Goal: Task Accomplishment & Management: Manage account settings

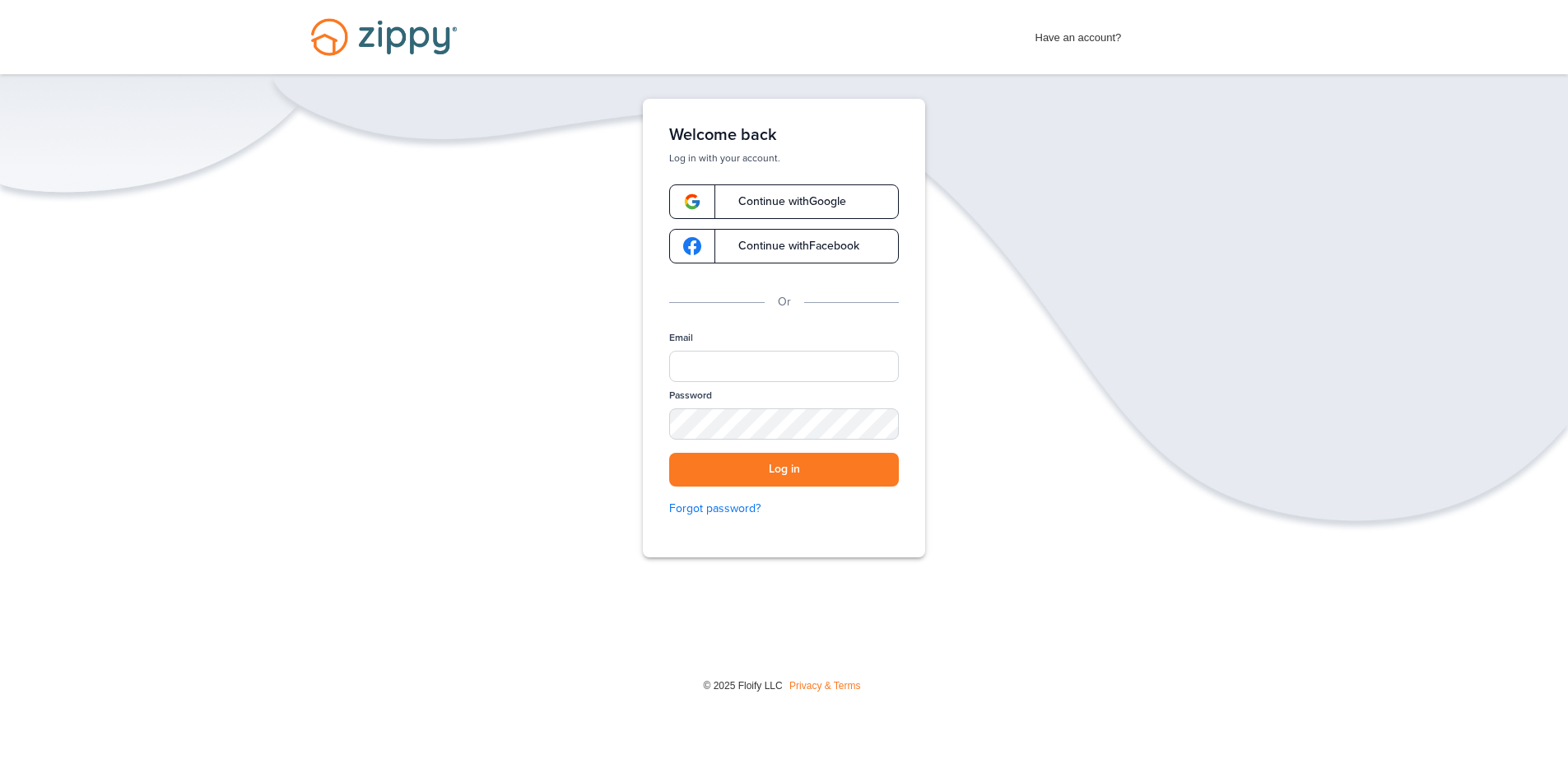
click at [784, 204] on span "Continue with Google" at bounding box center [784, 201] width 124 height 11
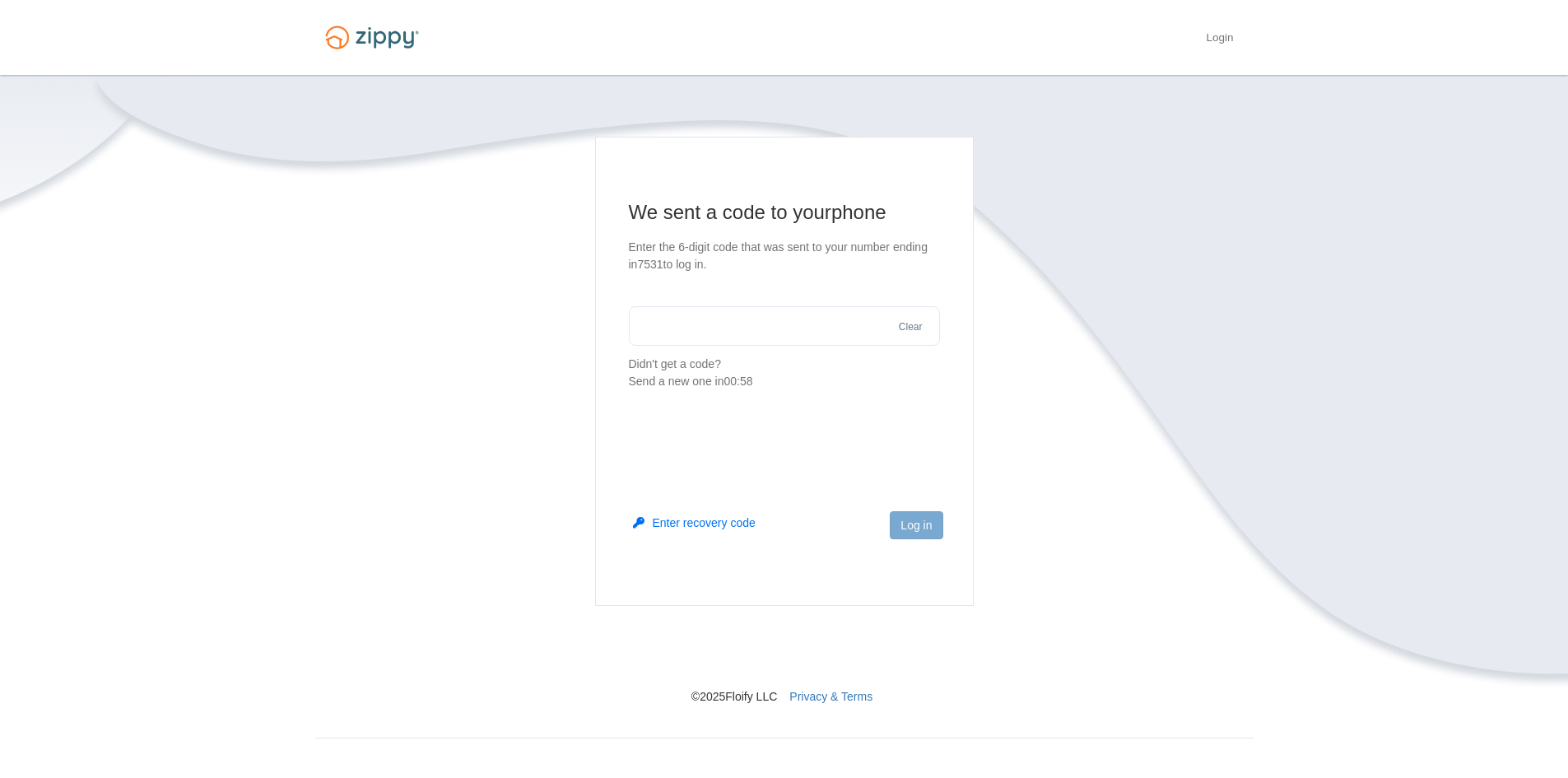
click at [692, 325] on input "text" at bounding box center [784, 325] width 311 height 39
type input "******"
click at [925, 529] on button "Log in" at bounding box center [916, 525] width 52 height 28
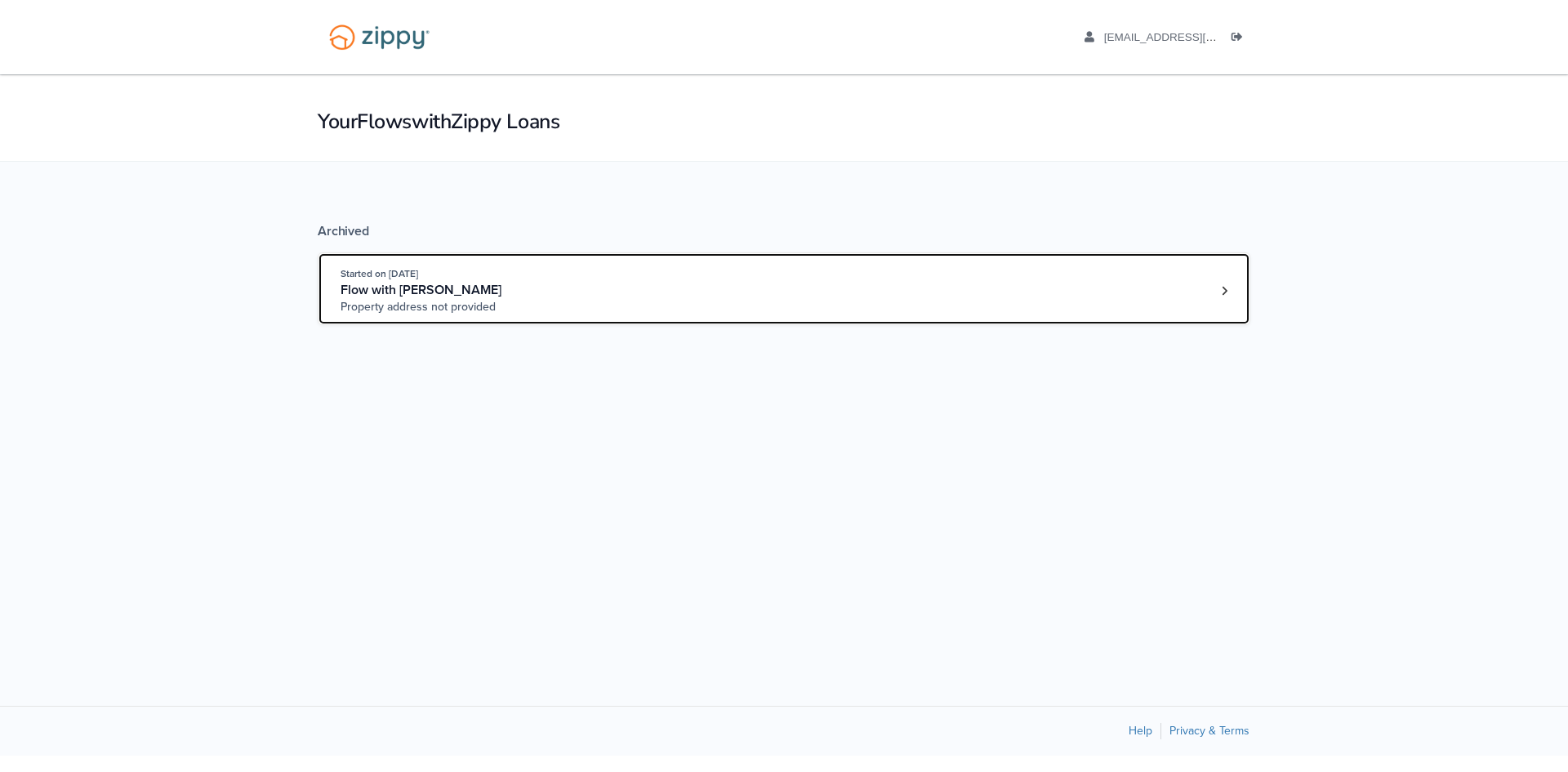
click at [459, 299] on span "Property address not provided" at bounding box center [465, 306] width 249 height 16
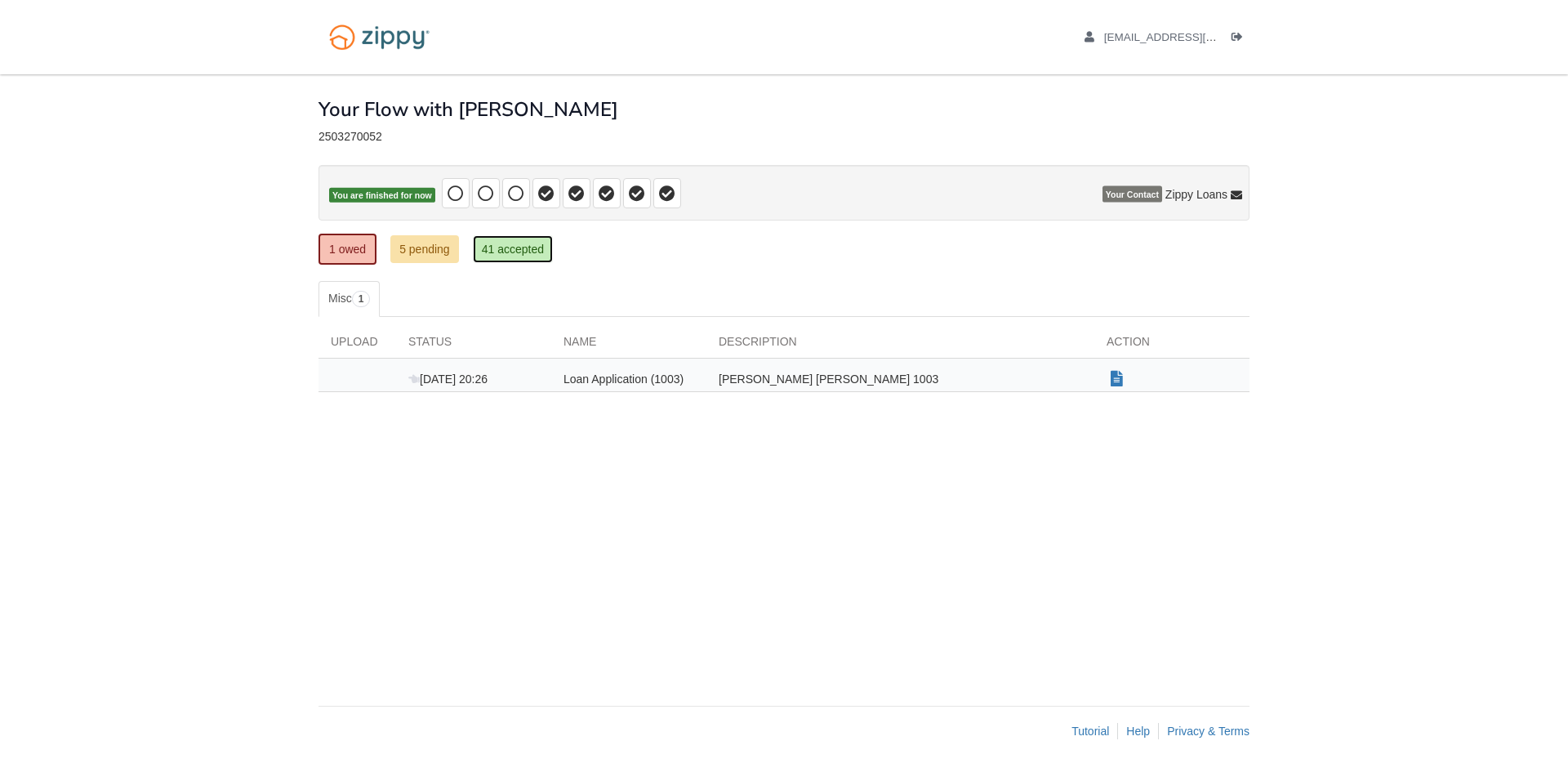
click at [512, 249] on link "41 accepted" at bounding box center [512, 249] width 80 height 28
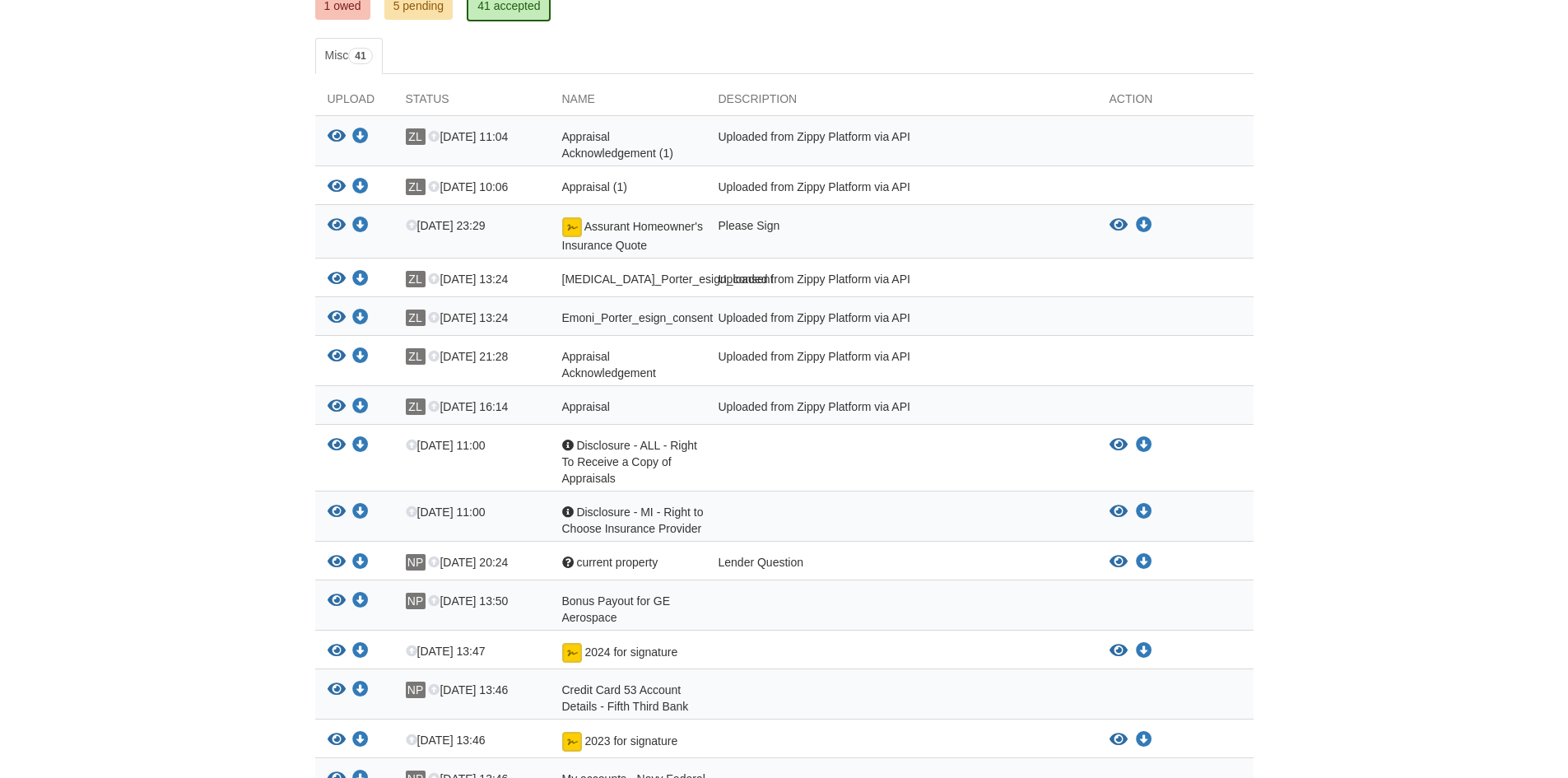
scroll to position [247, 0]
click at [1147, 439] on icon "Download Disclosure - ALL - Right To Receive a Copy of Appraisals" at bounding box center [1143, 443] width 17 height 17
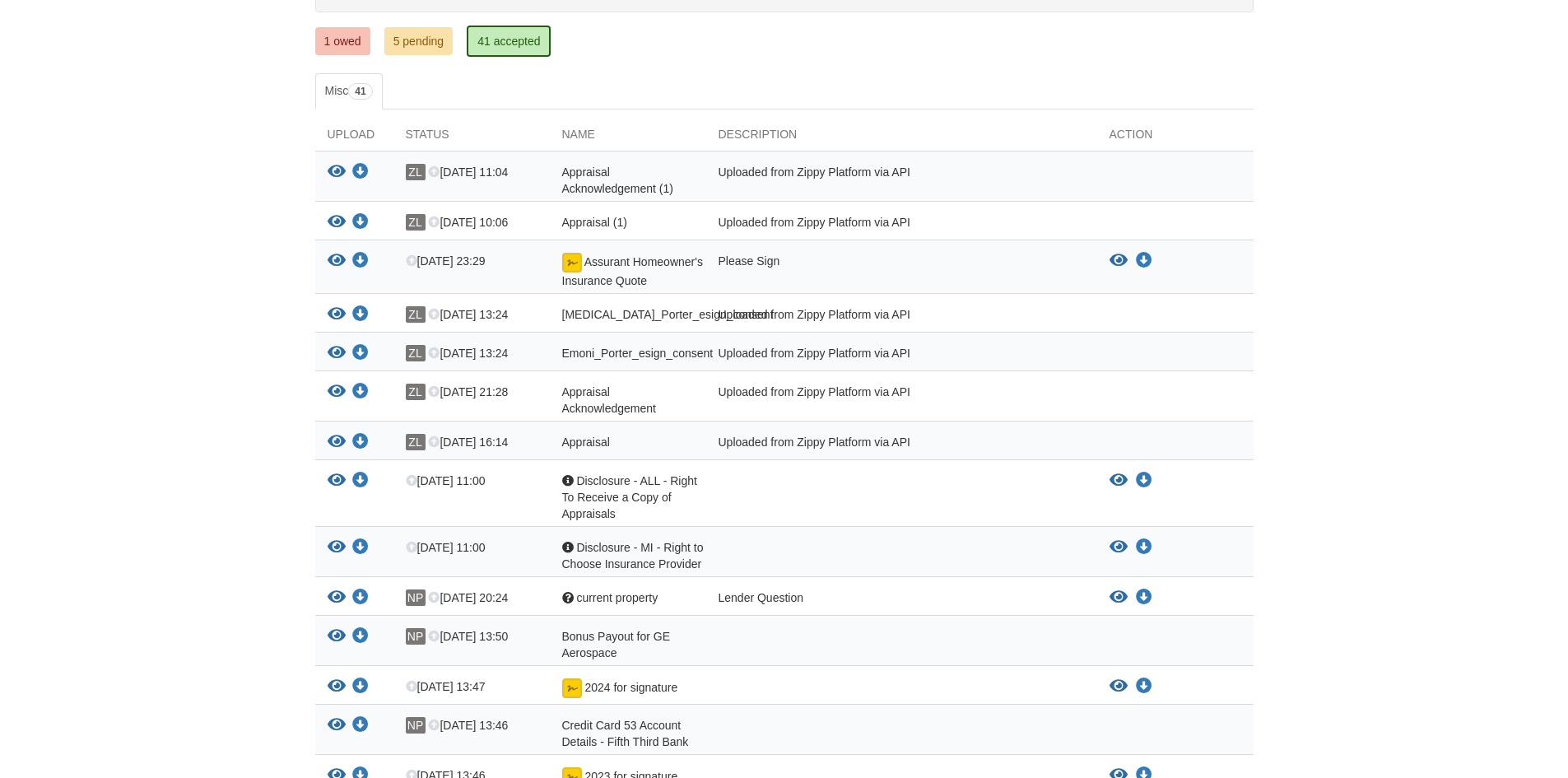
scroll to position [193, 0]
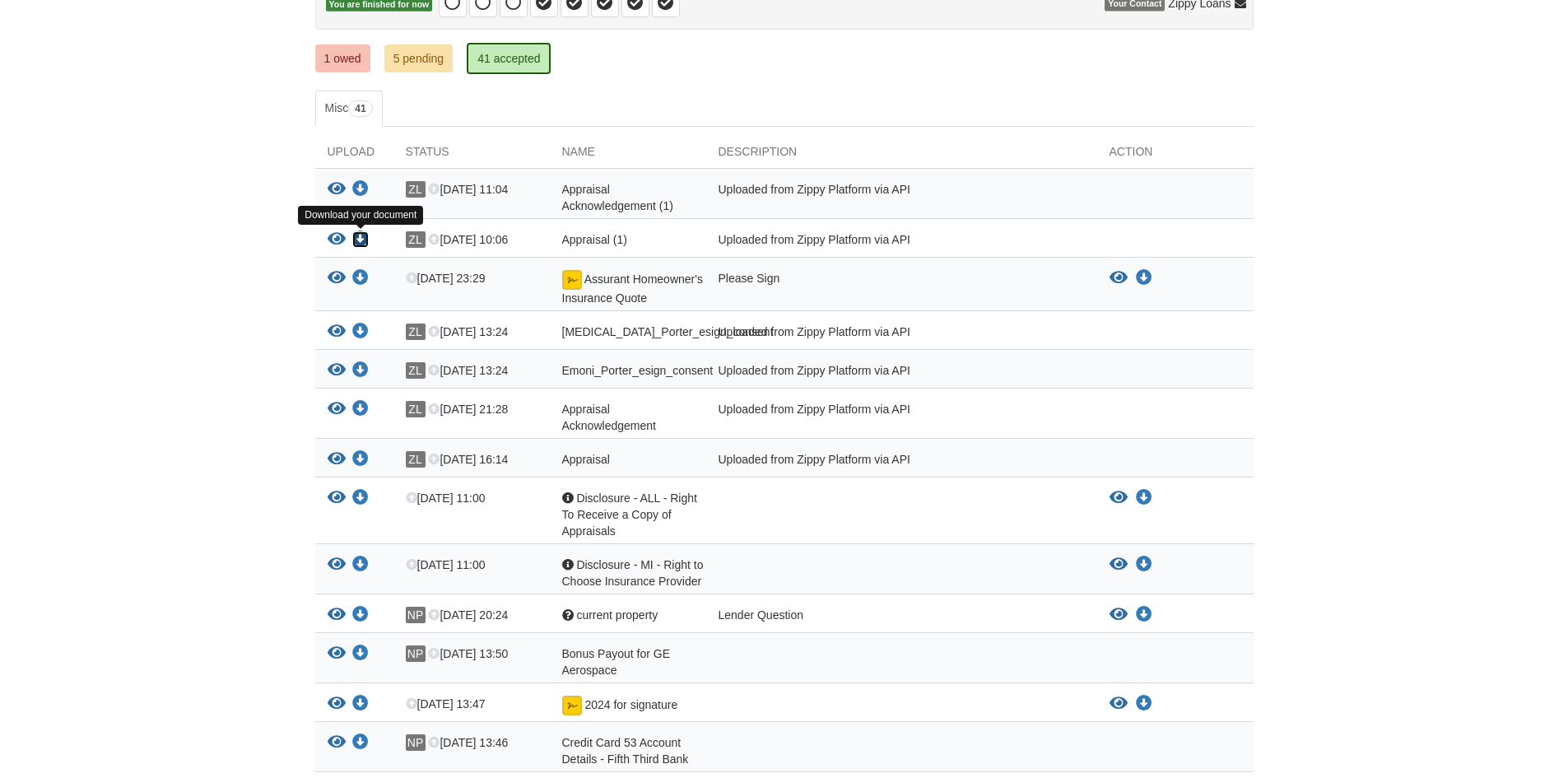
click at [359, 240] on icon "Download Appraisal (1)" at bounding box center [360, 239] width 17 height 17
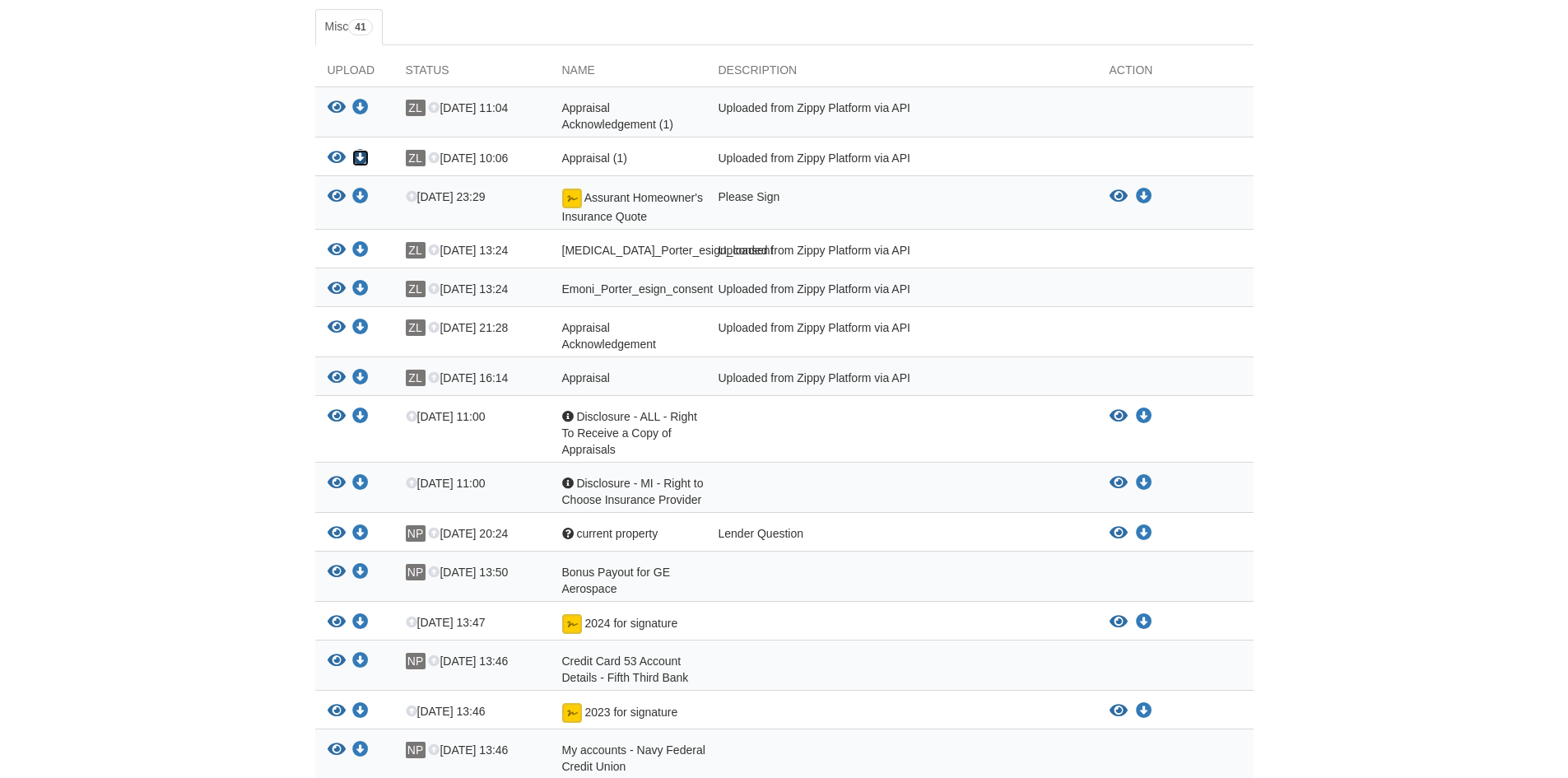
scroll to position [275, 0]
click at [358, 482] on icon "Download Disclosure - MI - Right to Choose Insurance Provider" at bounding box center [360, 482] width 17 height 17
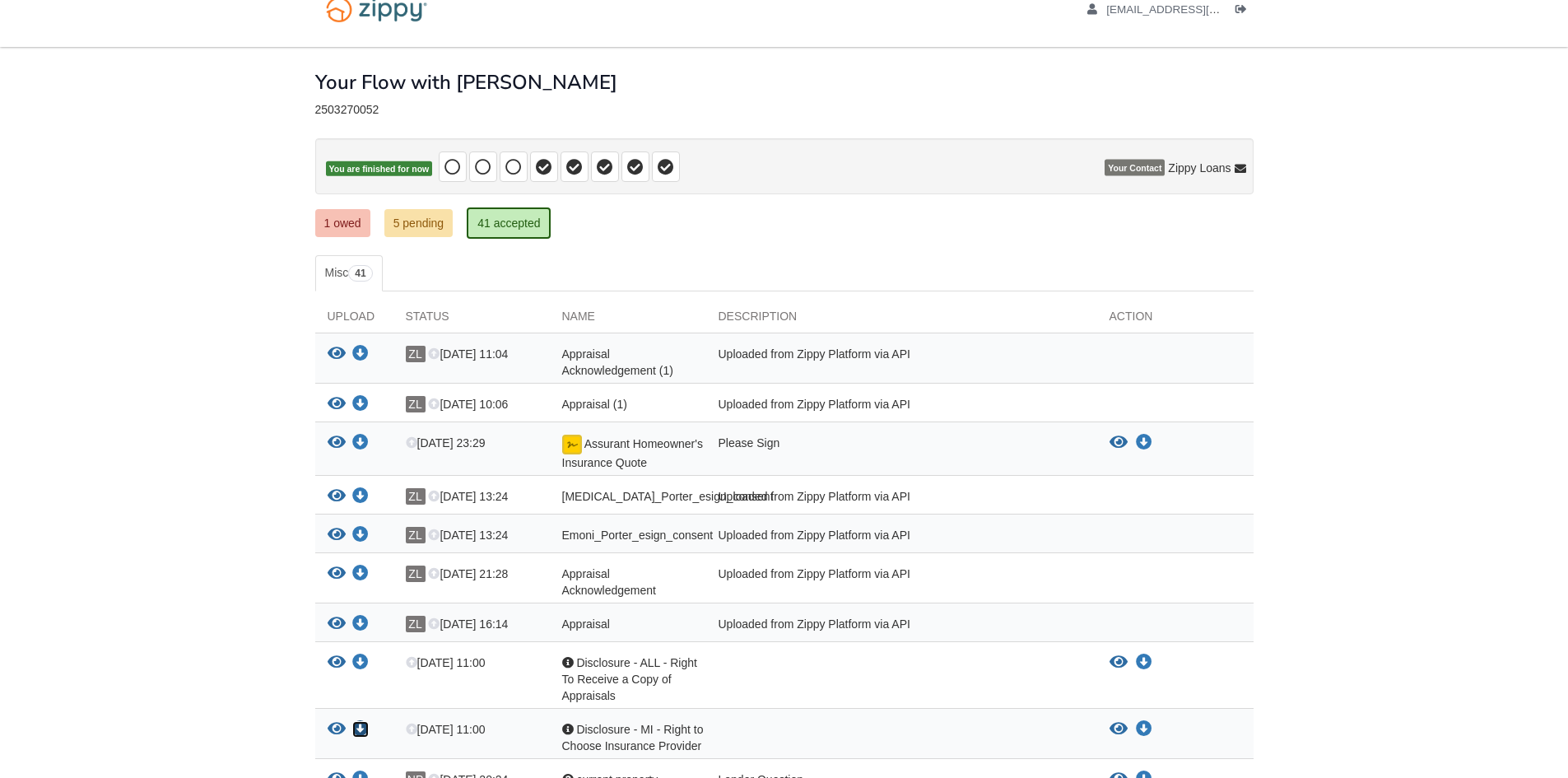
scroll to position [0, 0]
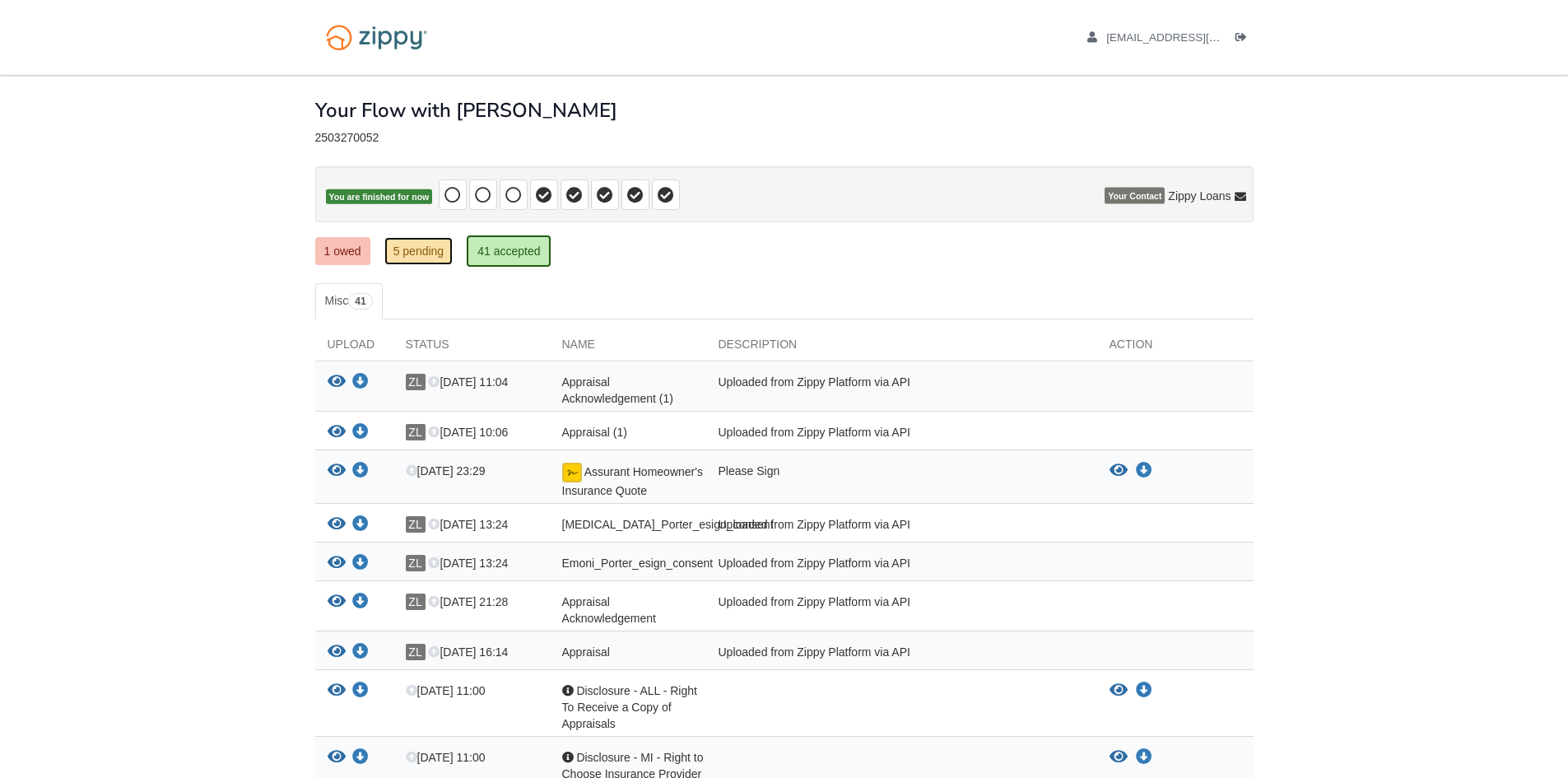
click at [414, 245] on link "5 pending" at bounding box center [419, 251] width 69 height 28
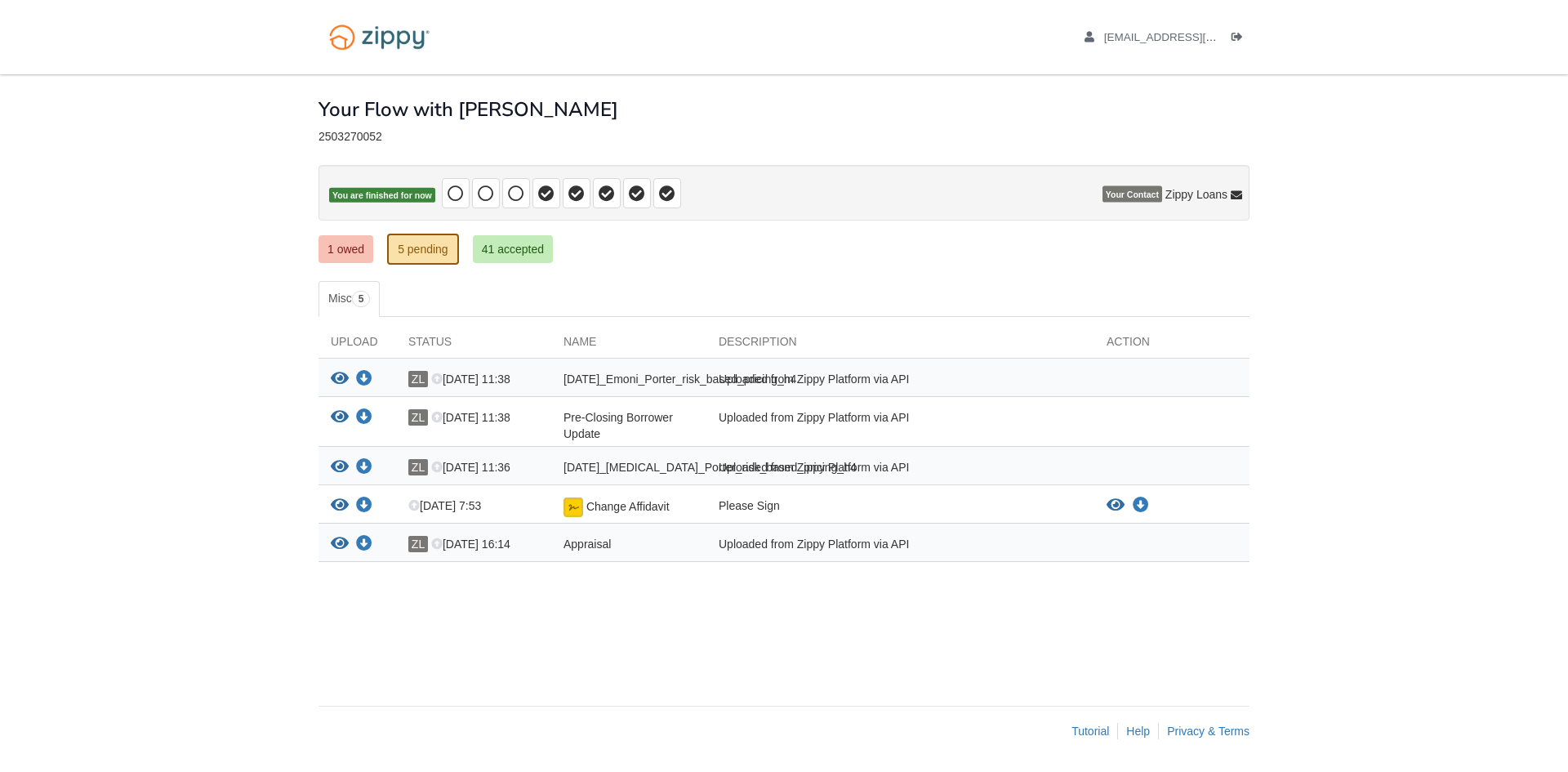
click at [1435, 366] on body "[EMAIL_ADDRESS][DOMAIN_NAME] Logout" at bounding box center [784, 386] width 1568 height 772
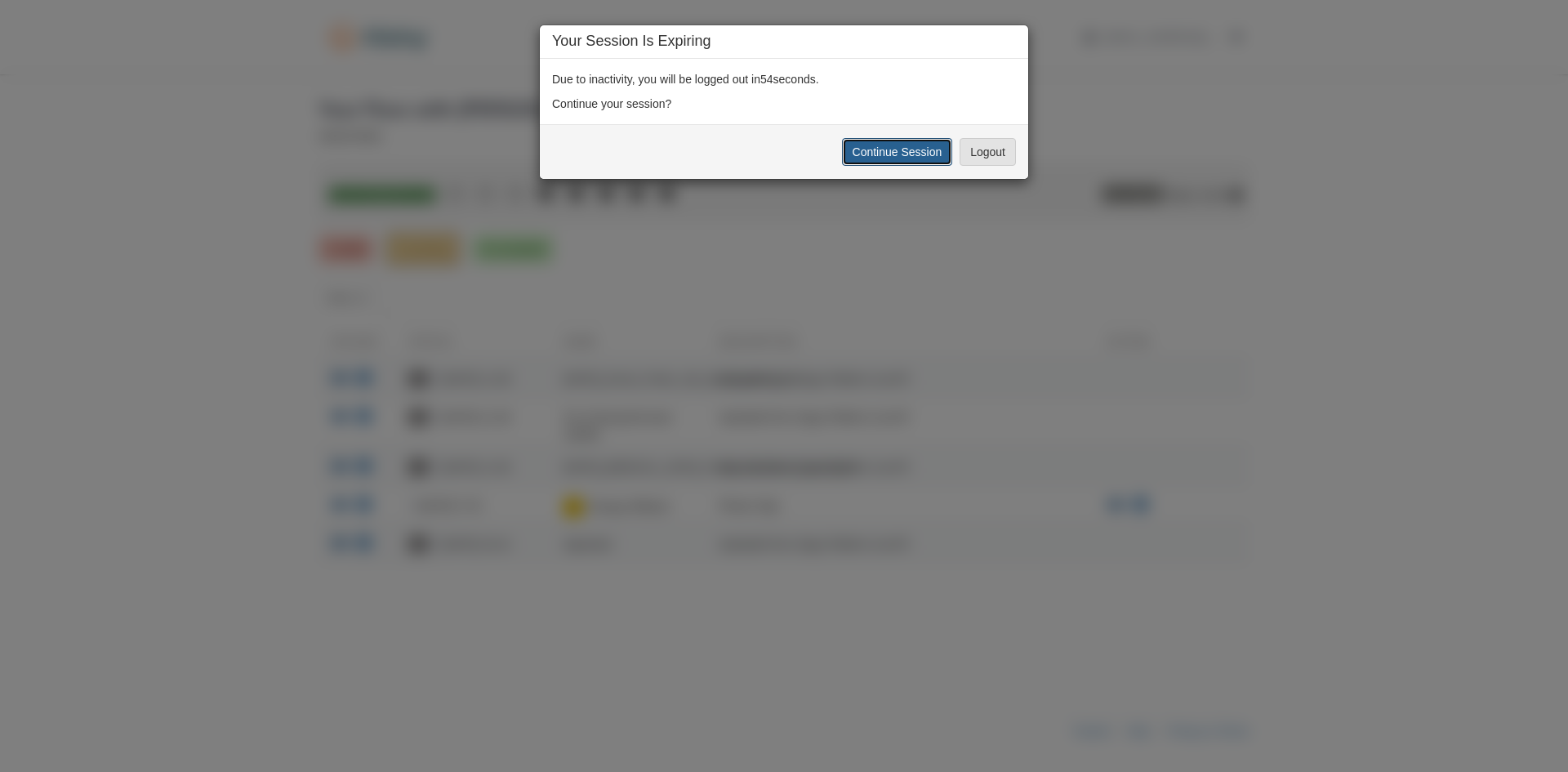
click at [877, 158] on button "Continue Session" at bounding box center [897, 151] width 111 height 28
